Goal: Information Seeking & Learning: Find specific fact

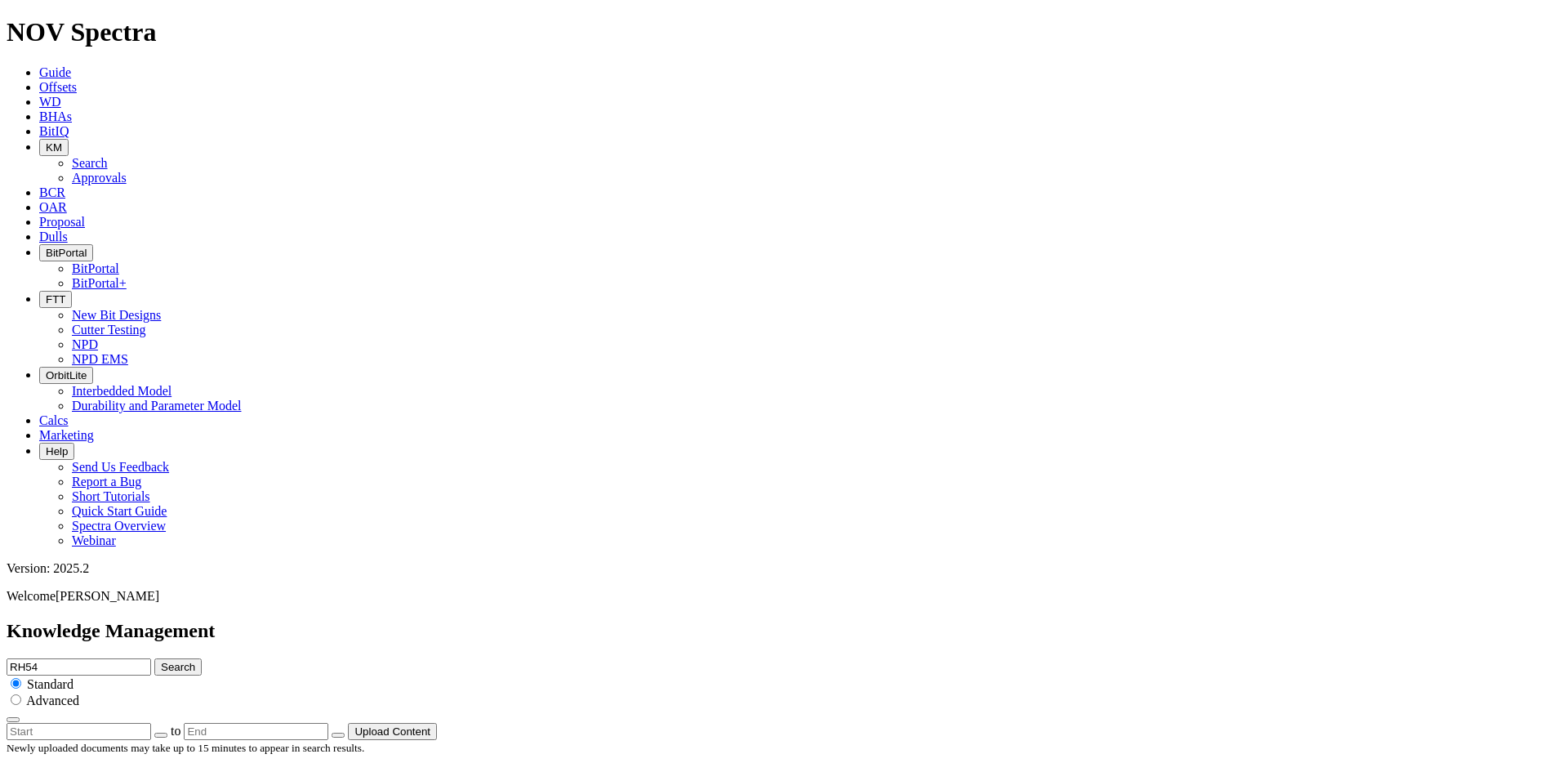
scroll to position [2857, 0]
click at [151, 658] on input "RH54" at bounding box center [79, 667] width 145 height 17
type input "RH64"
click at [154, 658] on button "Search" at bounding box center [178, 667] width 48 height 17
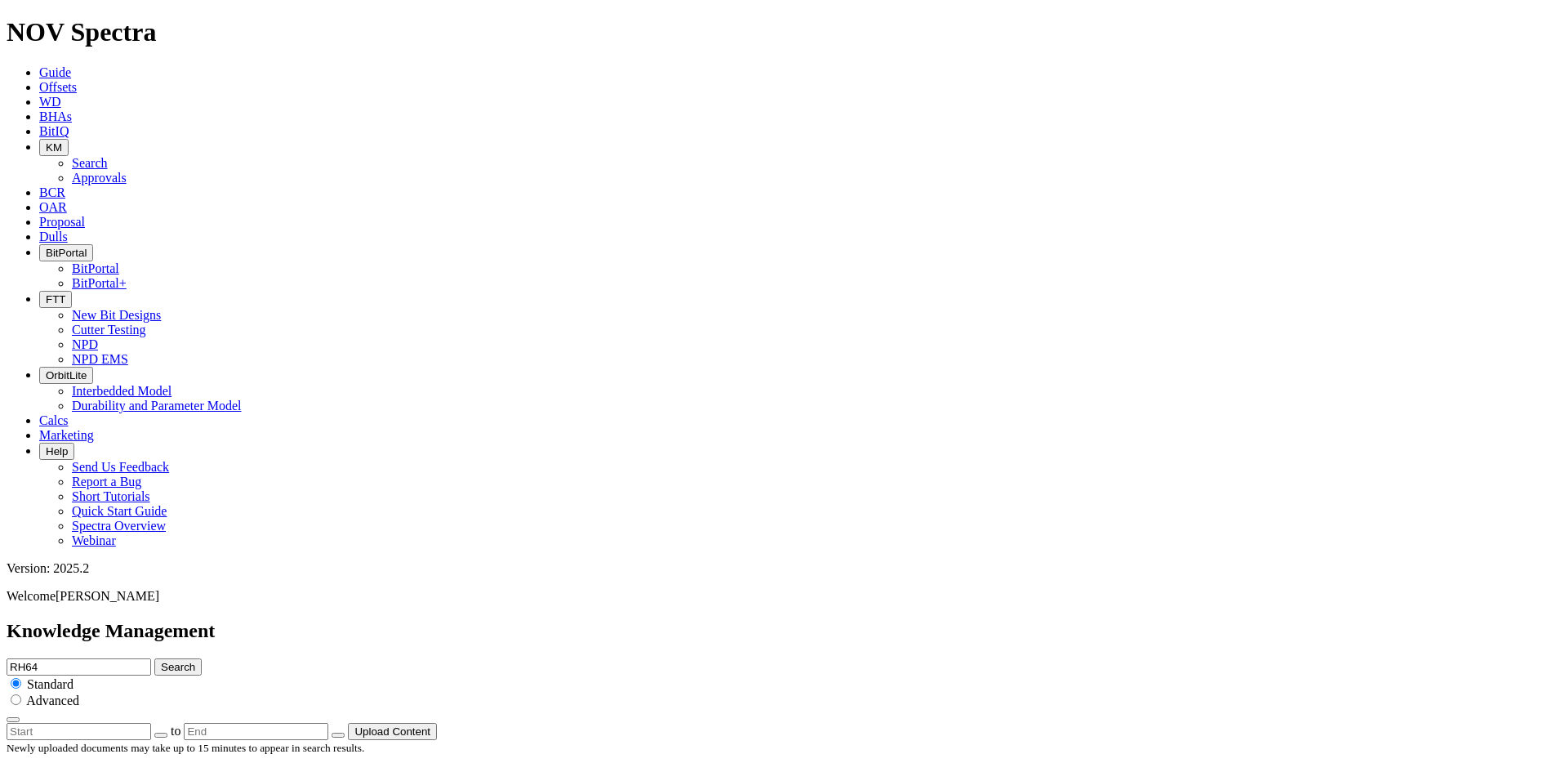
scroll to position [1716, 0]
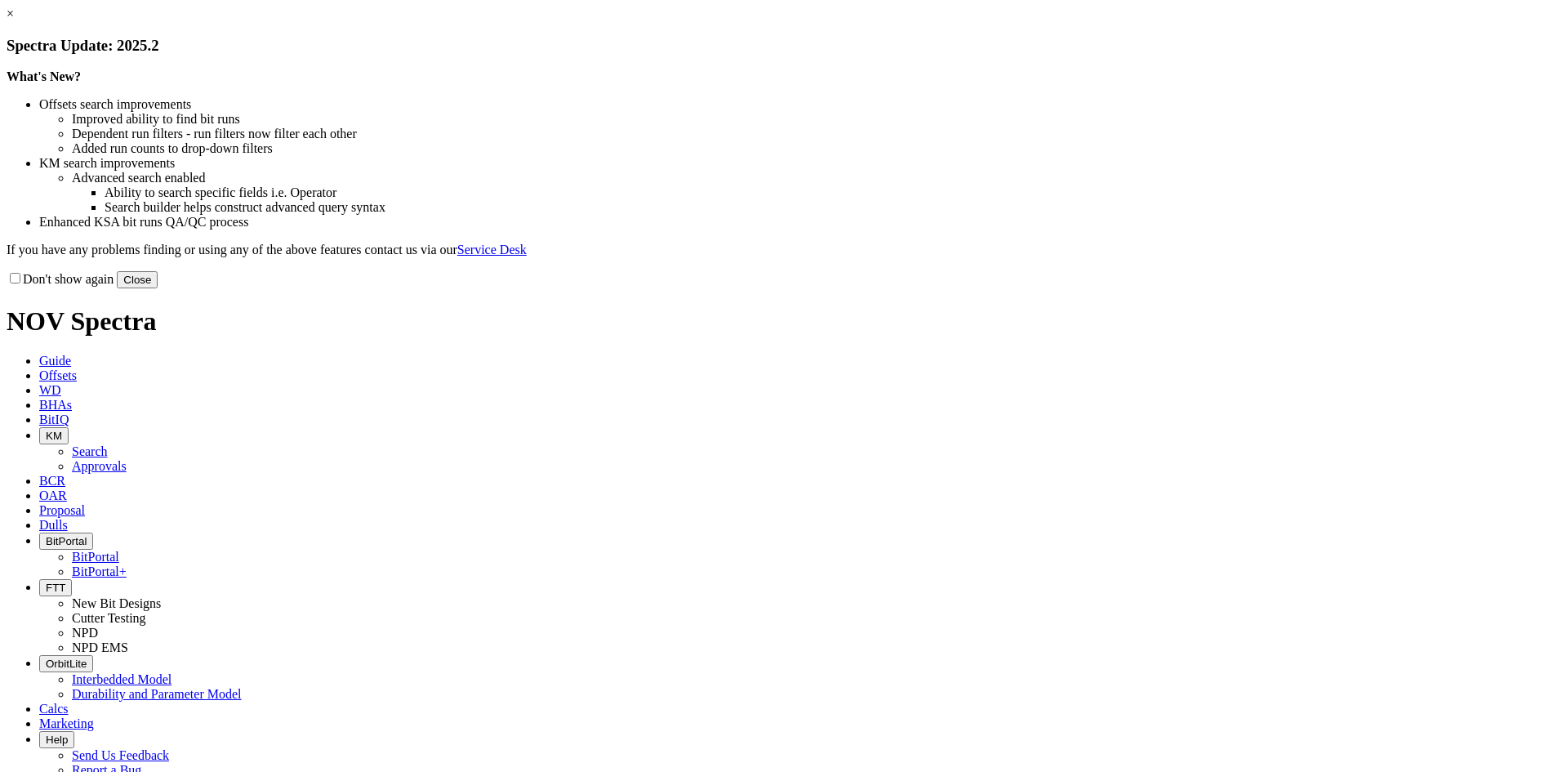
click at [158, 289] on button "Close" at bounding box center [137, 280] width 41 height 17
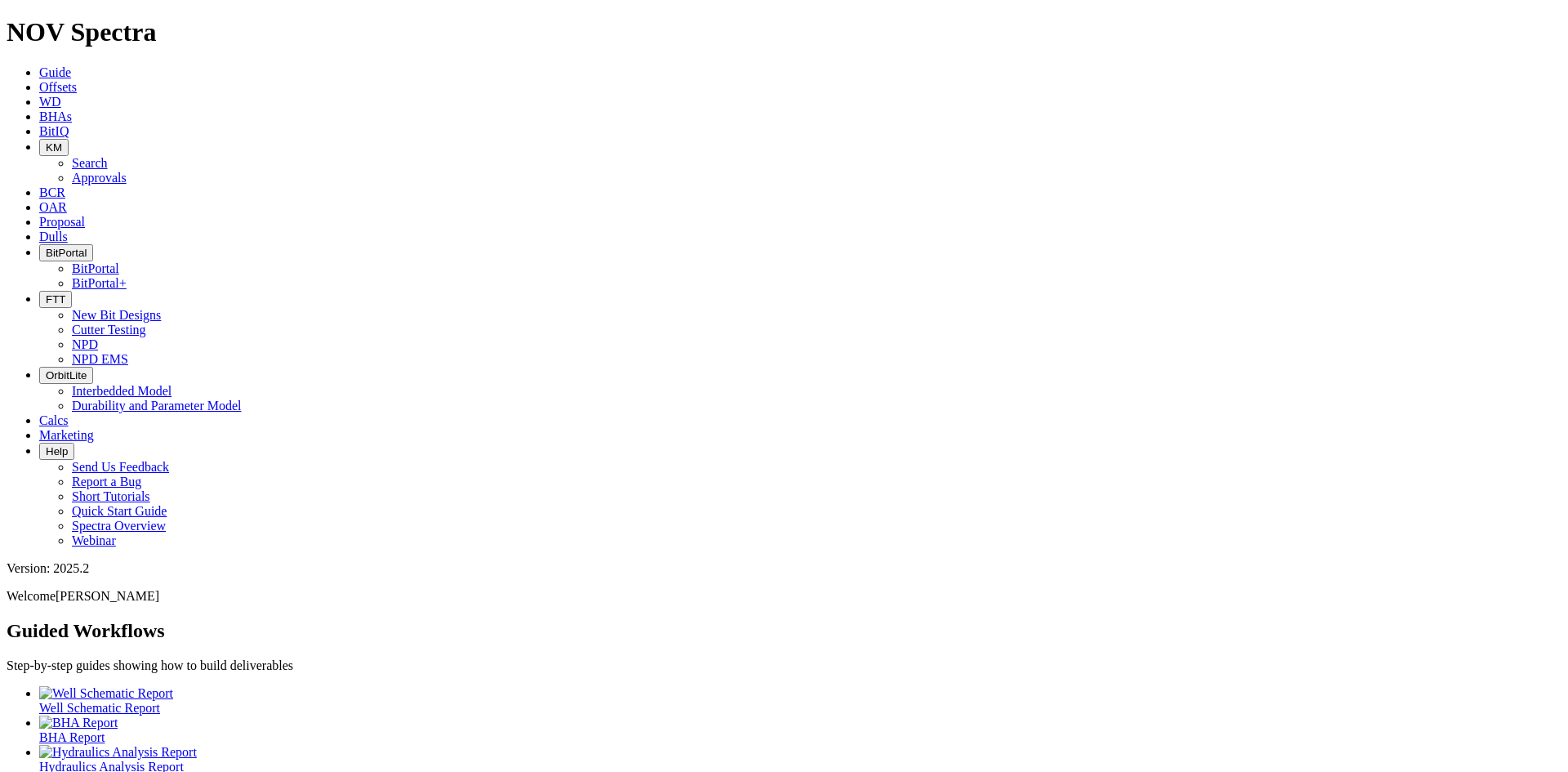
click at [69, 139] on button "KM" at bounding box center [54, 148] width 29 height 17
click at [86, 247] on span "BitPortal" at bounding box center [66, 252] width 41 height 12
click at [119, 261] on link "BitPortal" at bounding box center [95, 268] width 48 height 14
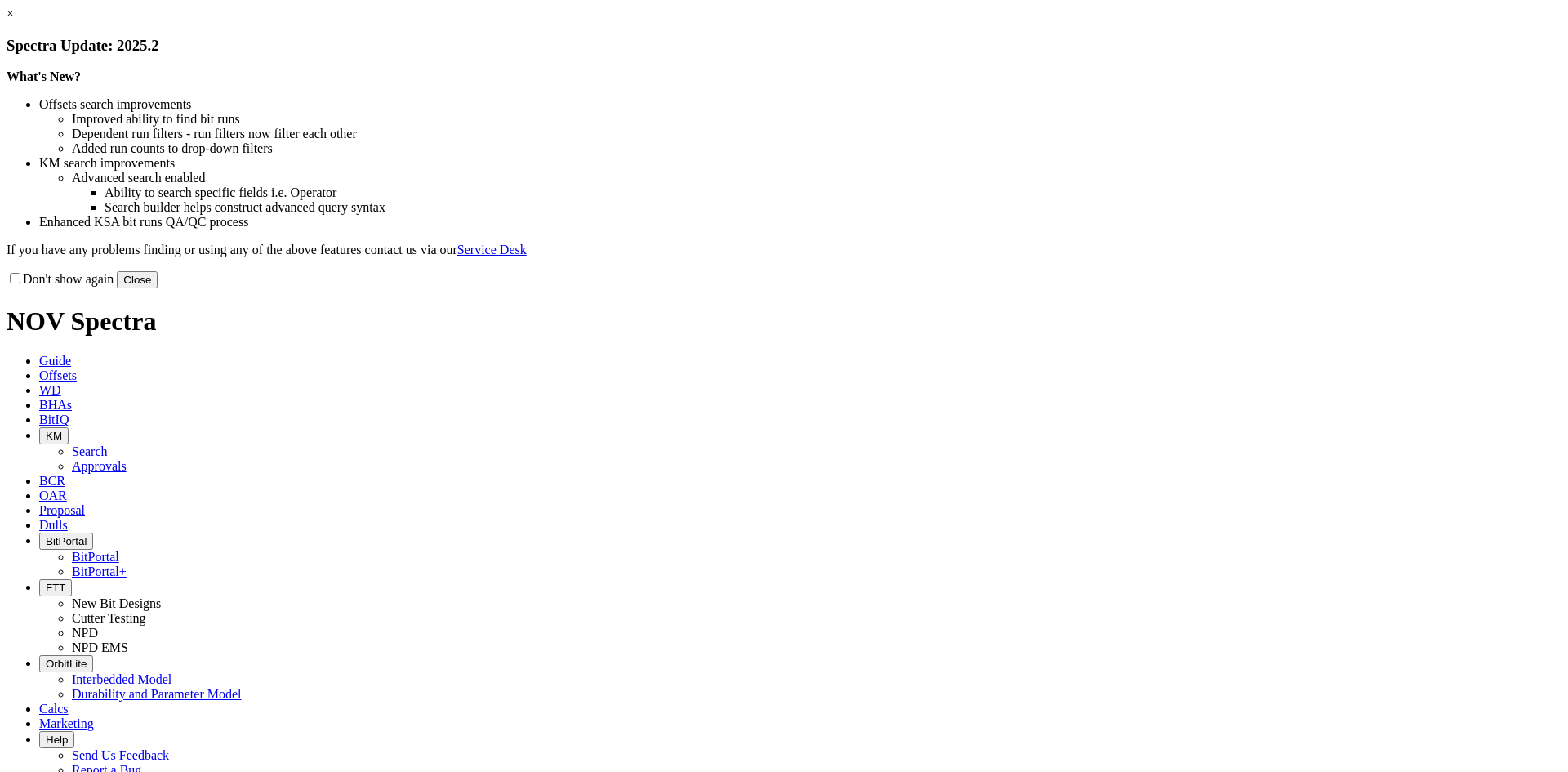
click at [158, 289] on button "Close" at bounding box center [137, 280] width 41 height 17
select select "New Bit Design"
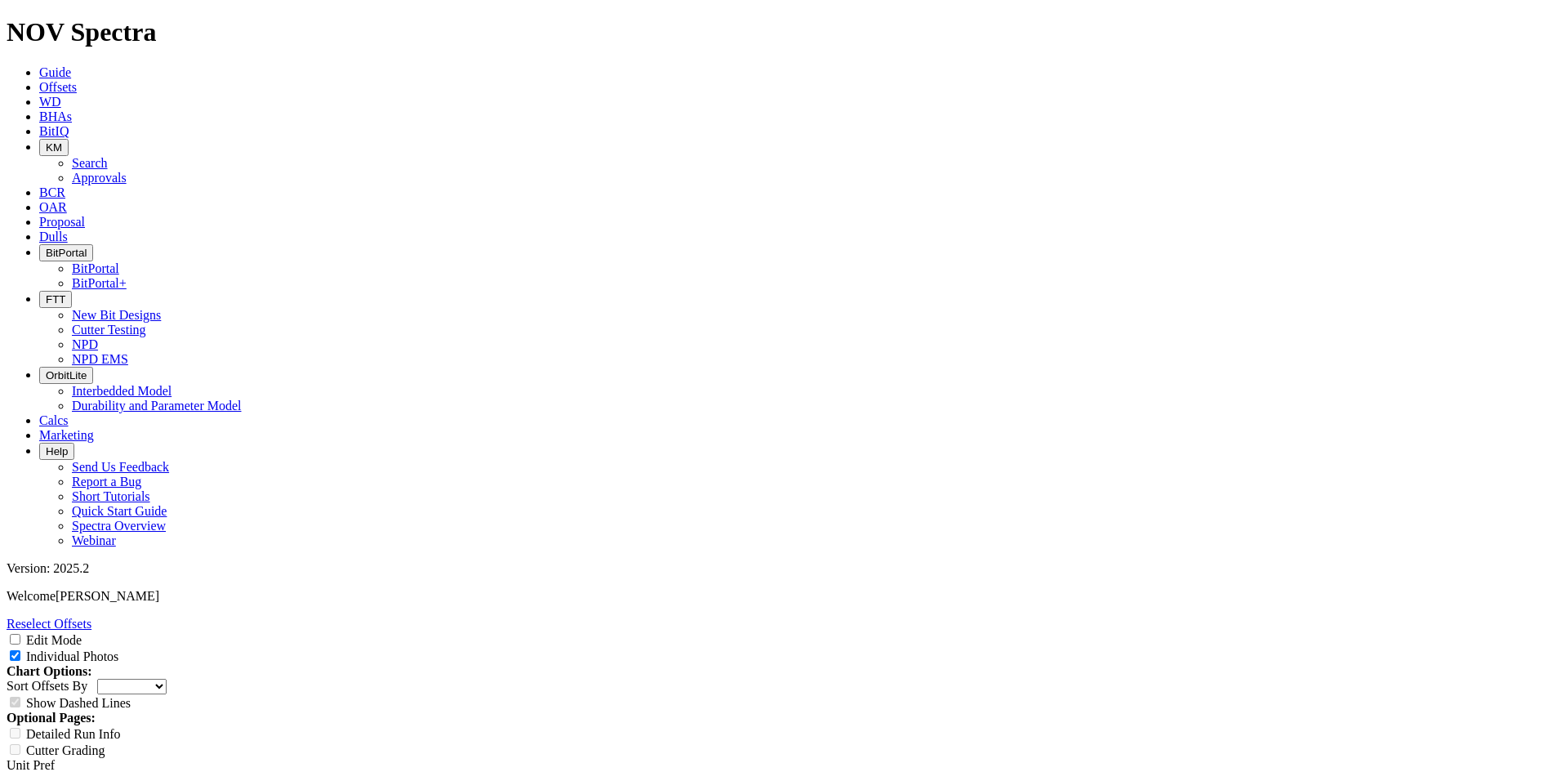
scroll to position [7601, 0]
